Goal: Information Seeking & Learning: Learn about a topic

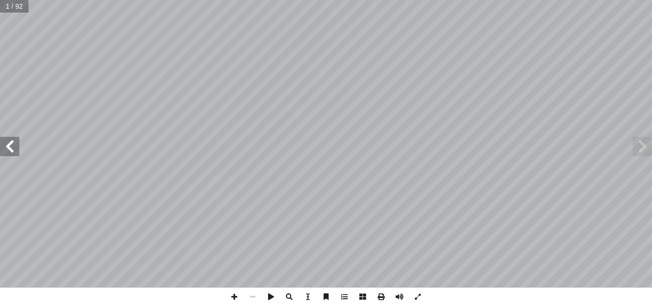
click at [14, 143] on span at bounding box center [9, 146] width 19 height 19
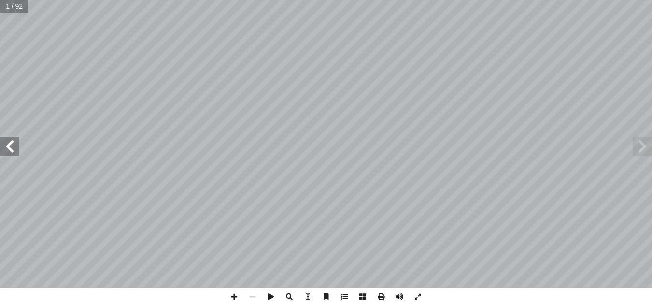
click at [14, 143] on span at bounding box center [9, 146] width 19 height 19
click at [14, 145] on span at bounding box center [9, 146] width 19 height 19
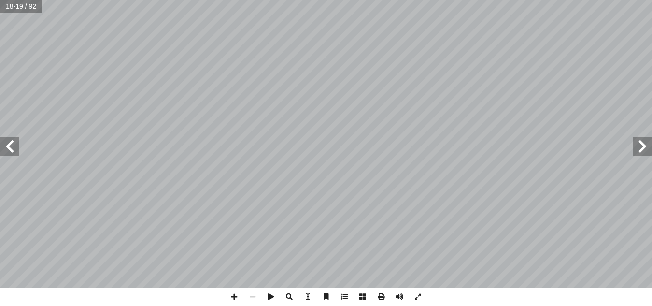
click at [641, 150] on span at bounding box center [641, 146] width 19 height 19
